Goal: Transaction & Acquisition: Book appointment/travel/reservation

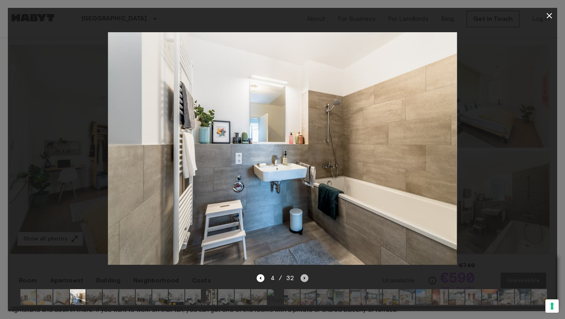
click at [303, 274] on icon "Next image" at bounding box center [305, 278] width 8 height 8
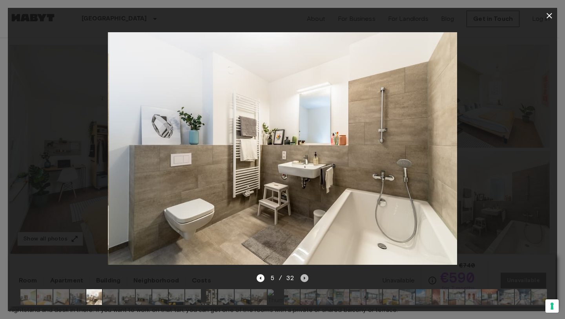
click at [303, 274] on icon "Next image" at bounding box center [305, 278] width 8 height 8
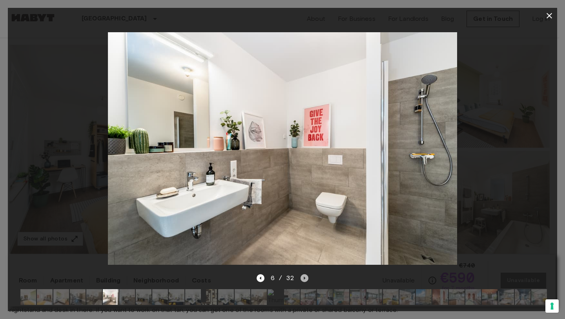
click at [304, 276] on icon "Next image" at bounding box center [305, 277] width 2 height 3
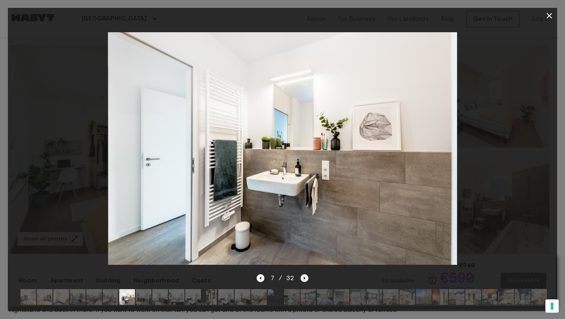
click at [304, 276] on icon "Next image" at bounding box center [305, 277] width 2 height 3
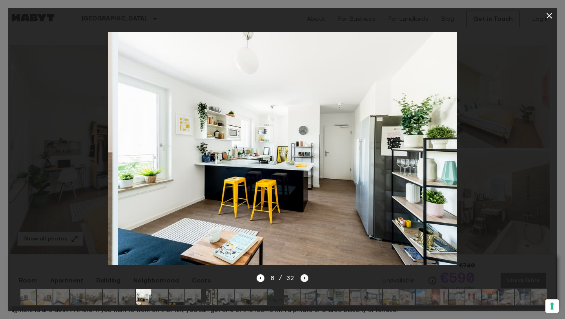
click at [304, 276] on icon "Next image" at bounding box center [305, 277] width 2 height 3
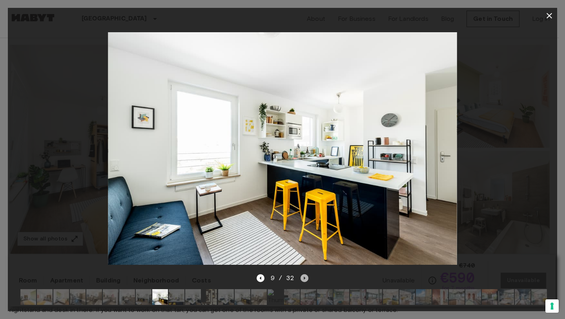
click at [304, 276] on icon "Next image" at bounding box center [305, 277] width 2 height 3
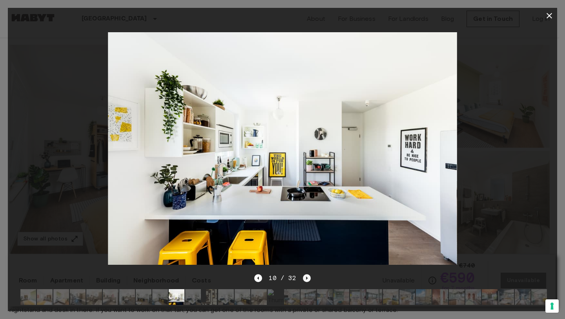
click at [303, 274] on icon "Next image" at bounding box center [307, 278] width 8 height 8
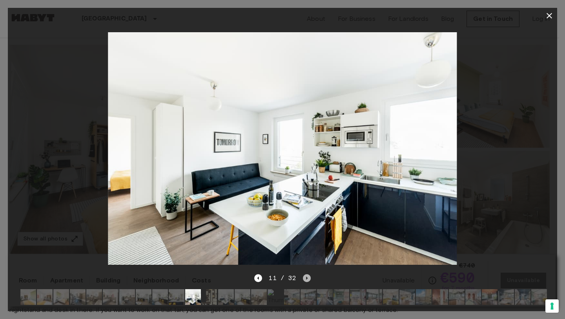
click at [303, 274] on icon "Next image" at bounding box center [307, 278] width 8 height 8
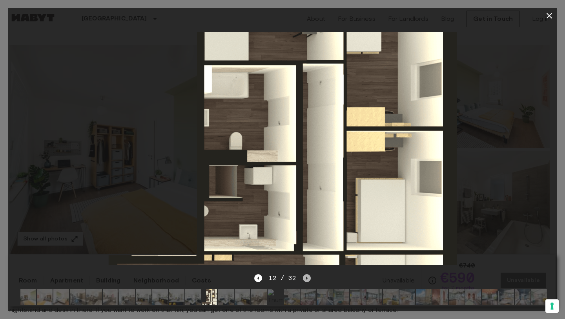
click at [307, 274] on icon "Next image" at bounding box center [307, 278] width 8 height 8
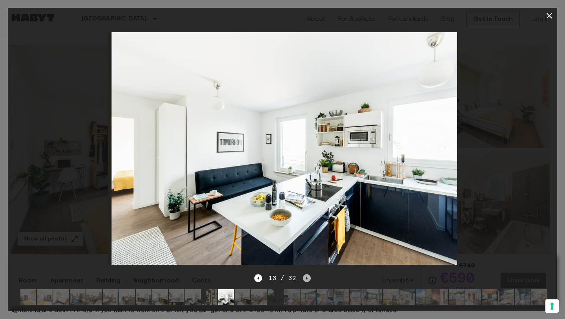
click at [307, 274] on icon "Next image" at bounding box center [307, 278] width 8 height 8
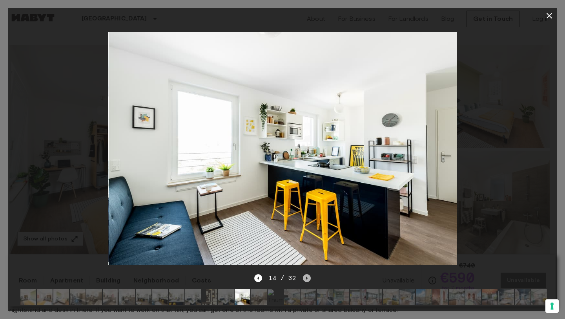
click at [307, 274] on icon "Next image" at bounding box center [307, 278] width 8 height 8
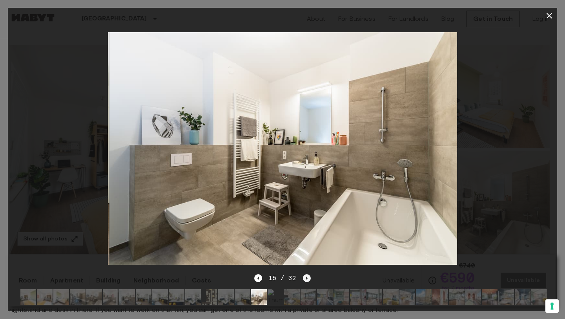
click at [307, 274] on icon "Next image" at bounding box center [307, 278] width 8 height 8
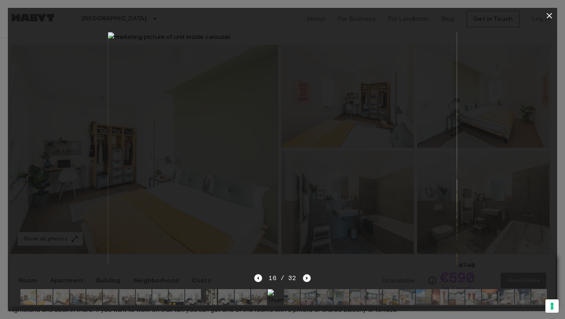
click at [307, 274] on icon "Next image" at bounding box center [307, 278] width 8 height 8
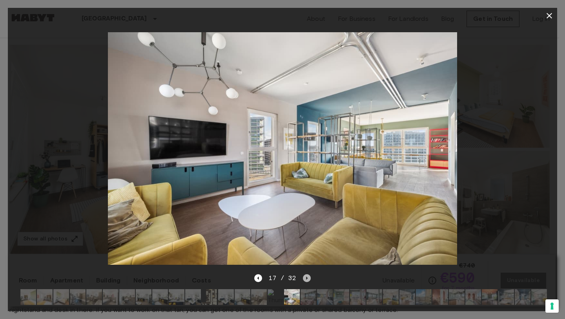
click at [307, 274] on icon "Next image" at bounding box center [307, 278] width 8 height 8
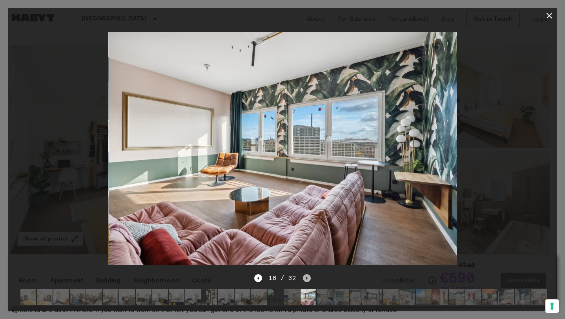
click at [307, 274] on icon "Next image" at bounding box center [307, 278] width 8 height 8
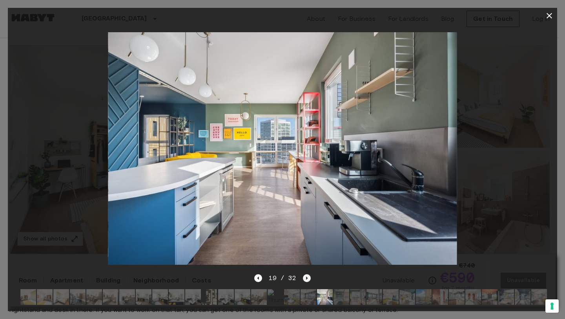
click at [307, 274] on icon "Next image" at bounding box center [307, 278] width 8 height 8
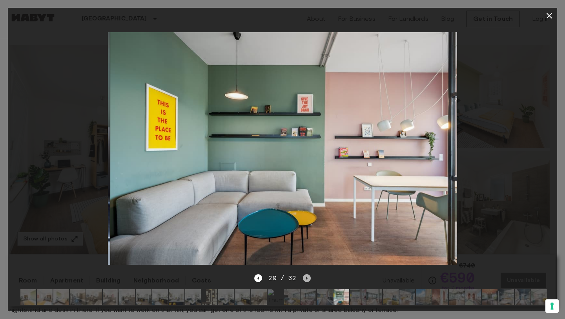
click at [307, 274] on icon "Next image" at bounding box center [307, 278] width 8 height 8
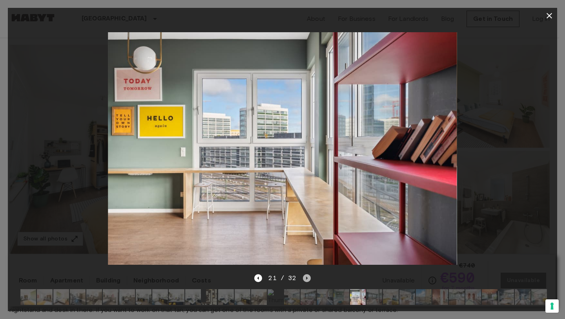
click at [307, 274] on icon "Next image" at bounding box center [307, 278] width 8 height 8
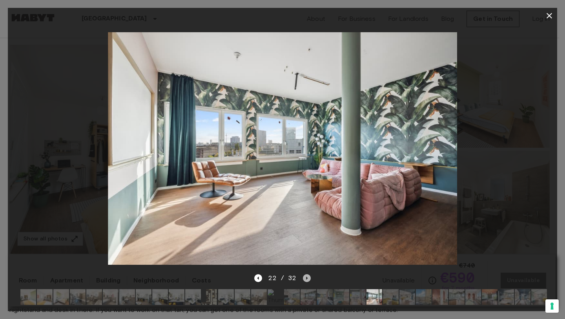
click at [307, 274] on icon "Next image" at bounding box center [307, 278] width 8 height 8
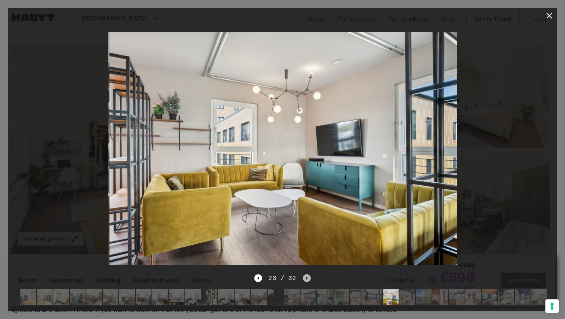
click at [307, 274] on icon "Next image" at bounding box center [307, 278] width 8 height 8
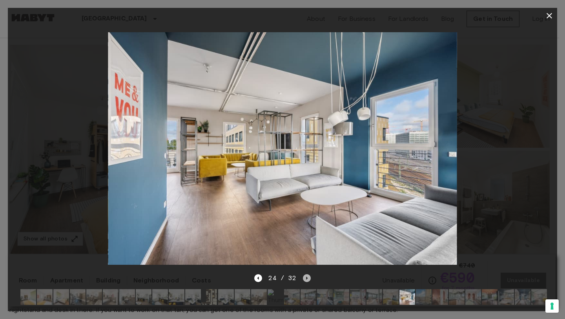
click at [307, 274] on icon "Next image" at bounding box center [307, 278] width 8 height 8
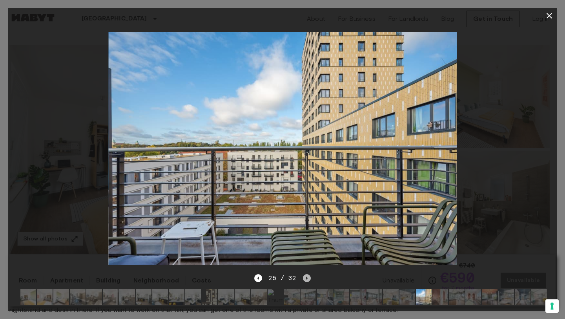
click at [307, 274] on icon "Next image" at bounding box center [307, 278] width 8 height 8
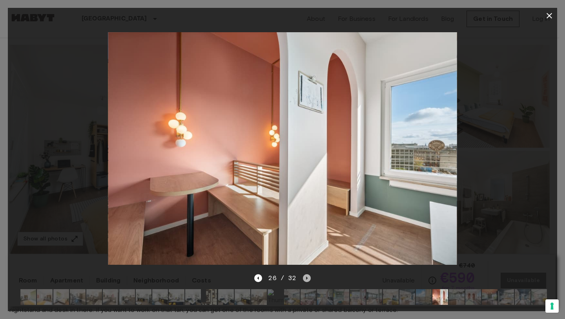
click at [307, 274] on icon "Next image" at bounding box center [307, 278] width 8 height 8
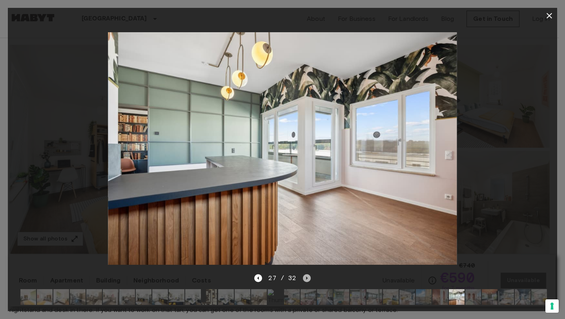
click at [307, 274] on icon "Next image" at bounding box center [307, 278] width 8 height 8
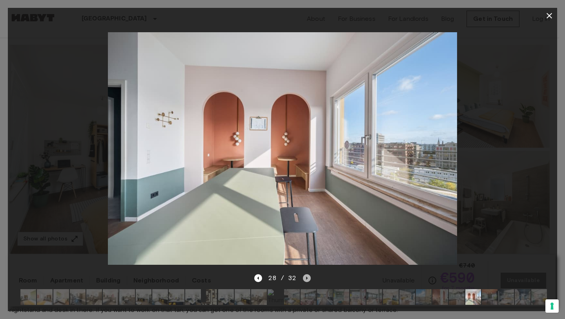
click at [307, 274] on icon "Next image" at bounding box center [307, 278] width 8 height 8
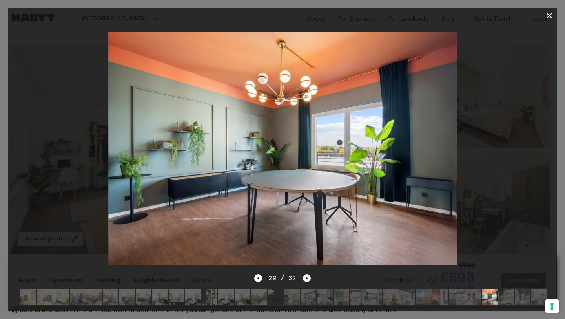
click at [307, 274] on icon "Next image" at bounding box center [307, 278] width 8 height 8
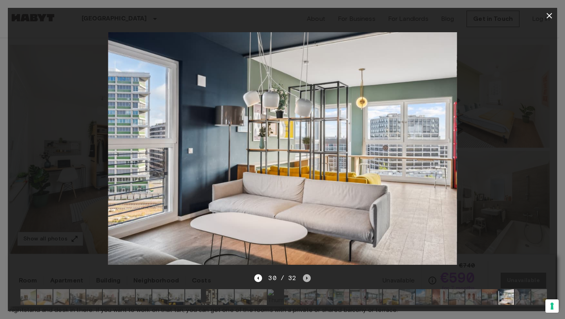
click at [307, 274] on icon "Next image" at bounding box center [307, 278] width 8 height 8
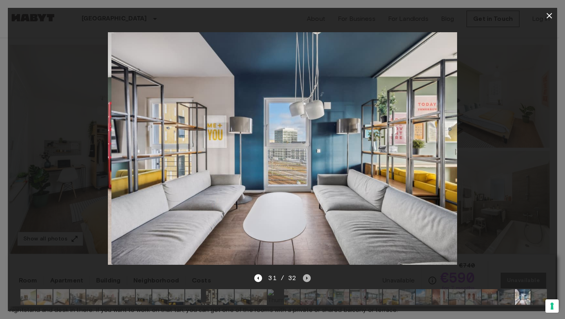
click at [307, 274] on icon "Next image" at bounding box center [307, 278] width 8 height 8
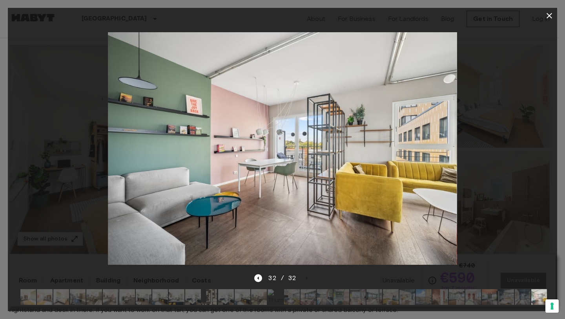
click at [551, 15] on icon "button" at bounding box center [549, 15] width 9 height 9
